Goal: Entertainment & Leisure: Consume media (video, audio)

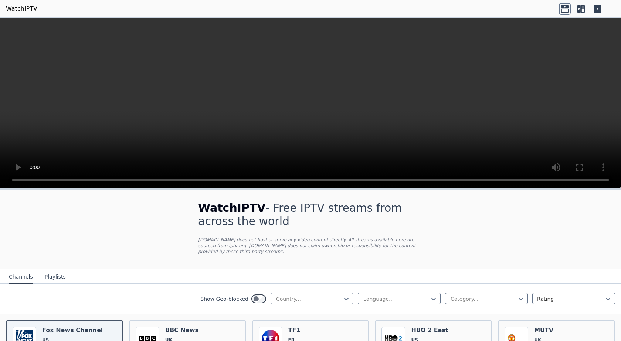
click at [603, 108] on video at bounding box center [310, 103] width 621 height 171
click at [343, 295] on icon at bounding box center [346, 298] width 7 height 7
click at [281, 222] on h1 "WatchIPTV - Free IPTV streams from across the world" at bounding box center [310, 214] width 225 height 27
click at [344, 298] on icon at bounding box center [346, 299] width 4 height 3
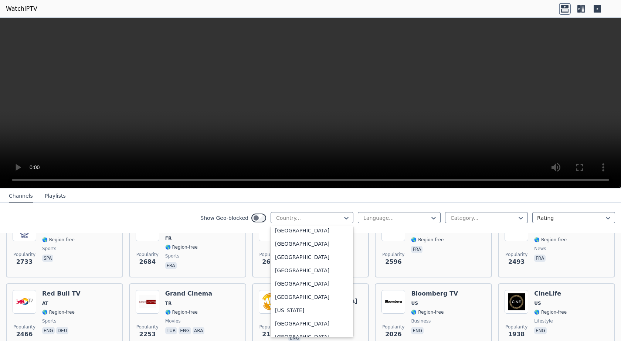
scroll to position [276, 0]
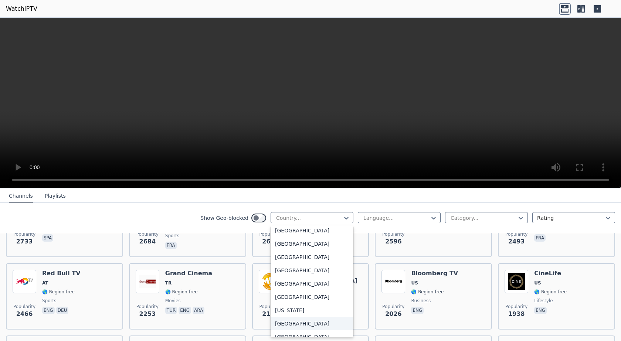
click at [280, 329] on div "[GEOGRAPHIC_DATA]" at bounding box center [312, 323] width 83 height 13
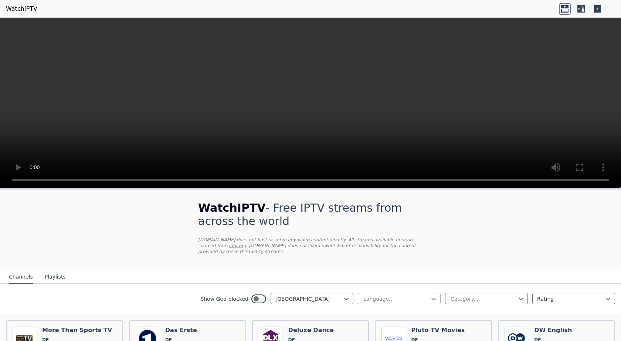
click at [430, 295] on icon at bounding box center [433, 298] width 7 height 7
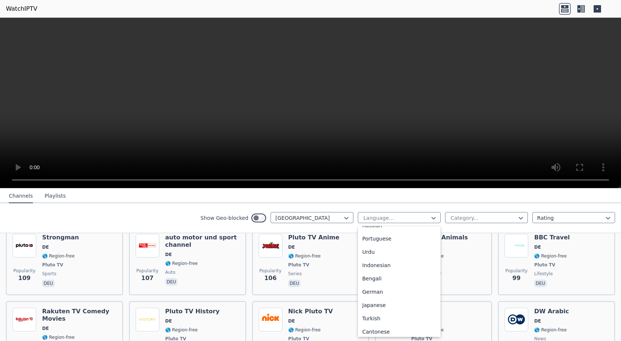
scroll to position [103, 0]
click at [372, 290] on div "German" at bounding box center [399, 290] width 83 height 13
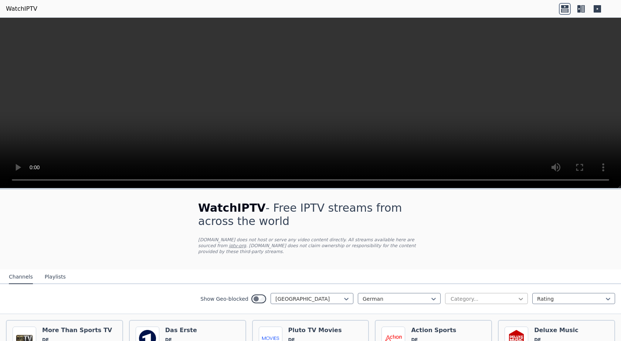
click at [517, 295] on icon at bounding box center [520, 298] width 7 height 7
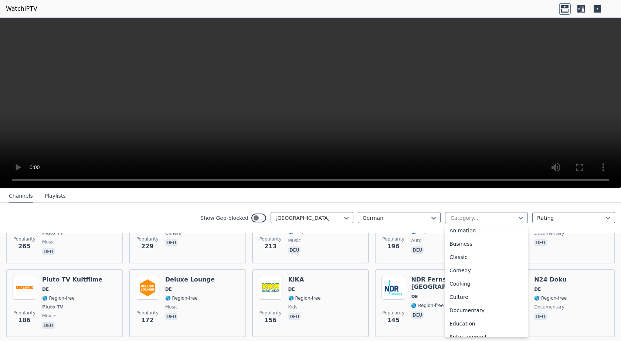
scroll to position [82, 0]
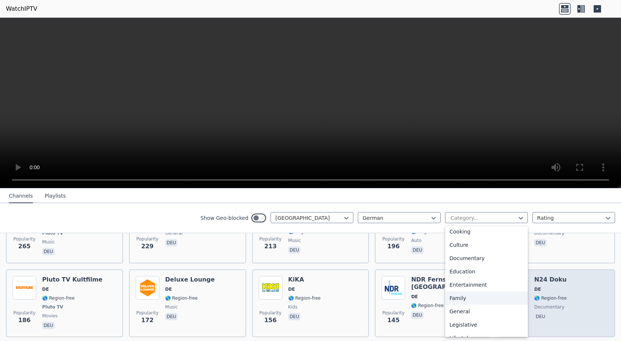
drag, startPoint x: 519, startPoint y: 272, endPoint x: 513, endPoint y: 266, distance: 7.9
click at [513, 266] on div "Education" at bounding box center [486, 271] width 83 height 13
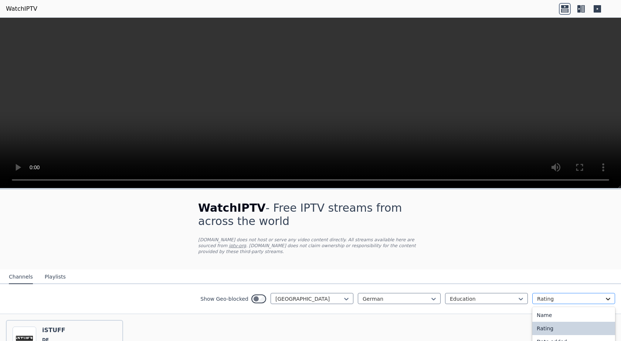
click at [606, 298] on icon at bounding box center [608, 299] width 4 height 3
click at [555, 242] on div "WatchIPTV - Free IPTV streams from across the world [DOMAIN_NAME] does not host…" at bounding box center [310, 304] width 621 height 228
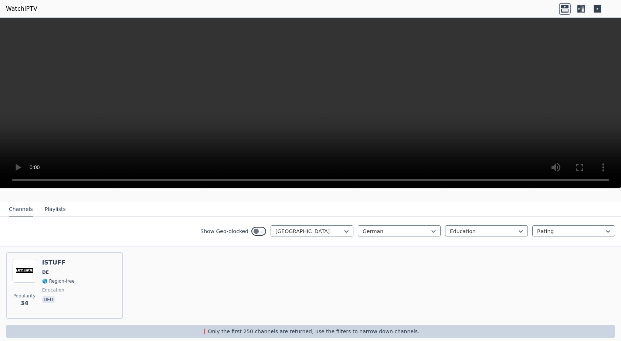
scroll to position [67, 0]
click at [517, 229] on icon at bounding box center [520, 232] width 7 height 7
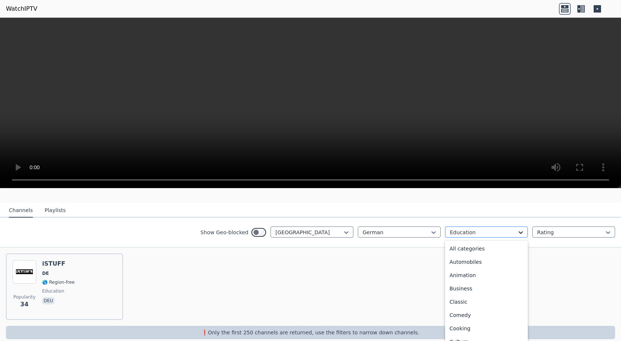
scroll to position [28, 0]
click at [456, 282] on div "Comedy" at bounding box center [486, 287] width 83 height 13
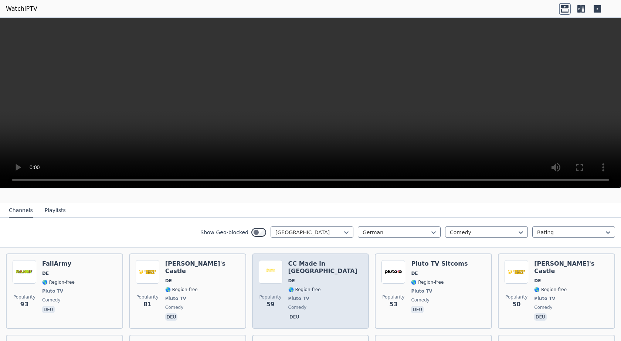
click at [317, 287] on span "🌎 Region-free" at bounding box center [325, 290] width 74 height 6
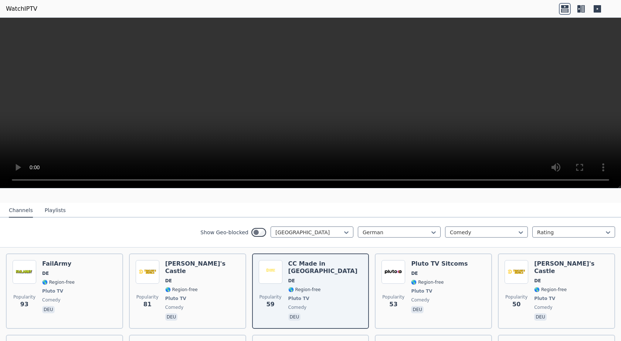
click at [159, 102] on video at bounding box center [310, 103] width 621 height 171
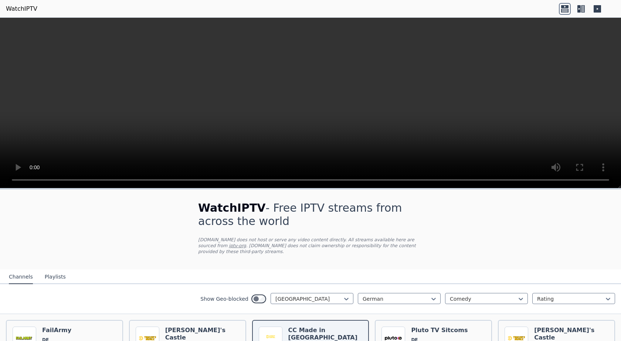
click at [495, 79] on video at bounding box center [310, 103] width 621 height 171
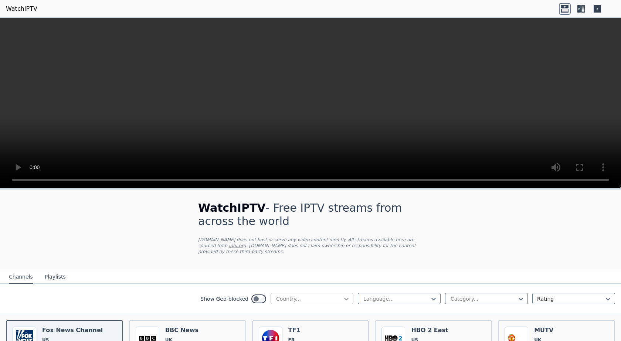
click at [343, 295] on icon at bounding box center [346, 298] width 7 height 7
click at [430, 295] on icon at bounding box center [433, 298] width 7 height 7
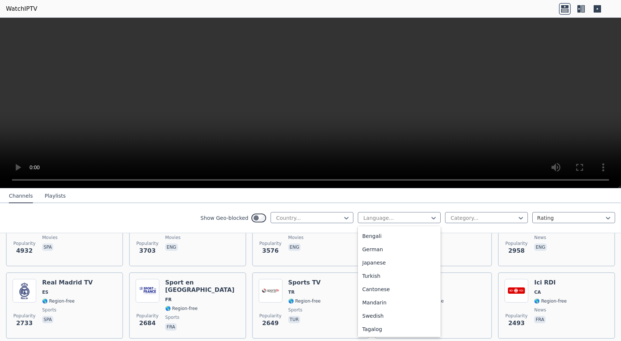
scroll to position [124, 0]
click at [377, 271] on div "German" at bounding box center [399, 269] width 83 height 13
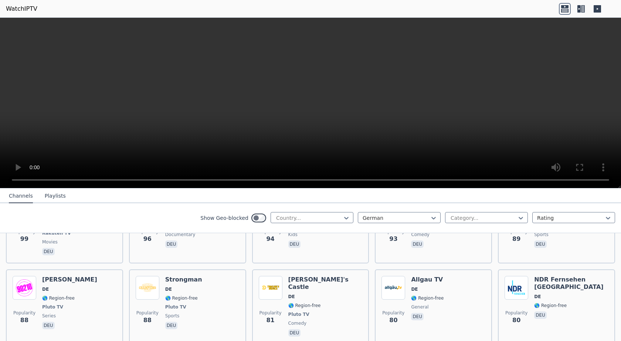
scroll to position [774, 0]
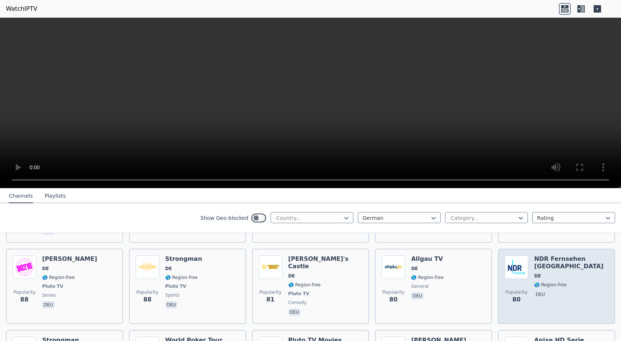
click at [554, 255] on h6 "NDR Fernsehen [GEOGRAPHIC_DATA]" at bounding box center [571, 262] width 74 height 15
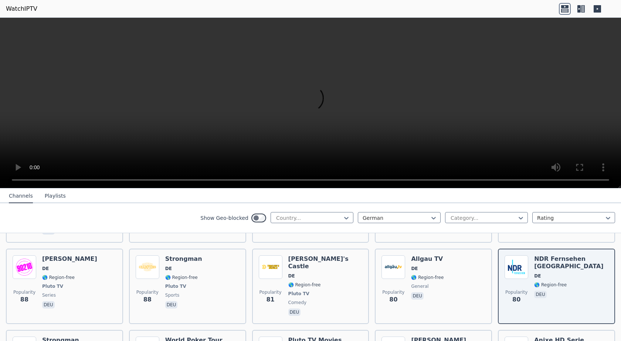
click at [583, 10] on icon at bounding box center [583, 8] width 4 height 7
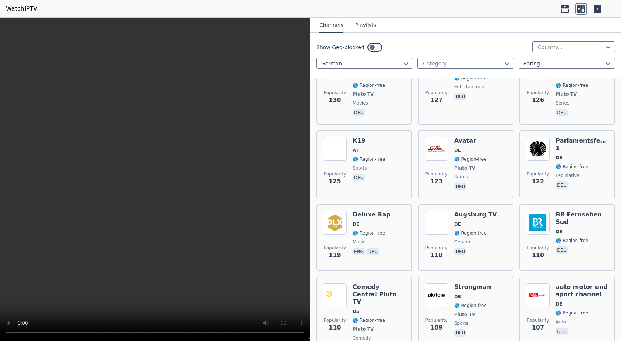
click at [584, 9] on icon at bounding box center [583, 8] width 4 height 7
